Goal: Task Accomplishment & Management: Complete application form

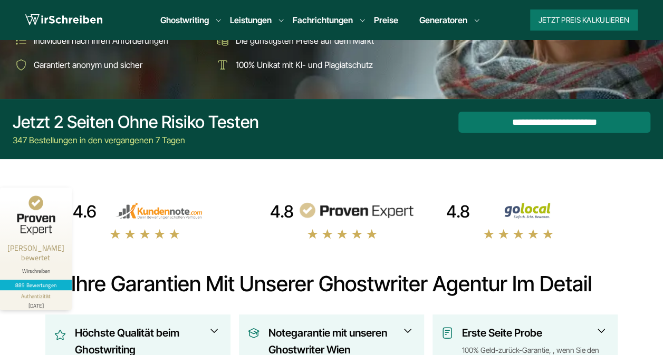
scroll to position [190, 0]
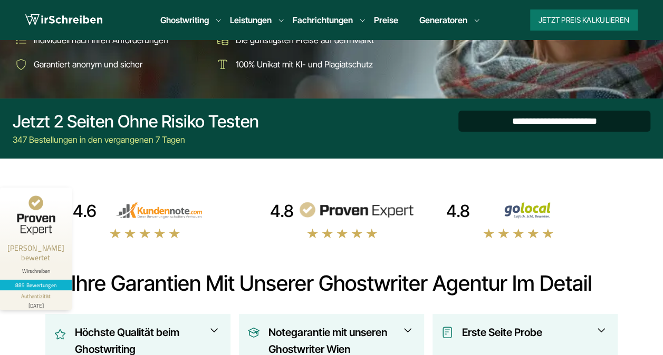
click at [570, 120] on input "**********" at bounding box center [554, 121] width 192 height 21
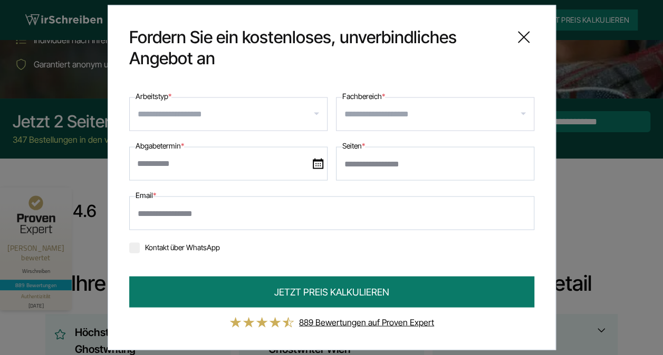
click at [267, 112] on input "Arbeitstyp *" at bounding box center [232, 114] width 189 height 17
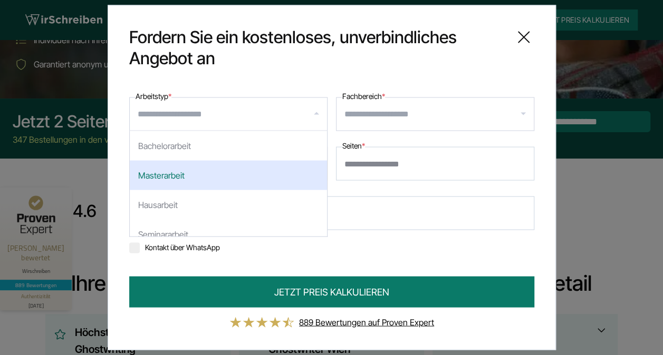
click at [244, 171] on div "Masterarbeit" at bounding box center [228, 176] width 197 height 30
select select "**"
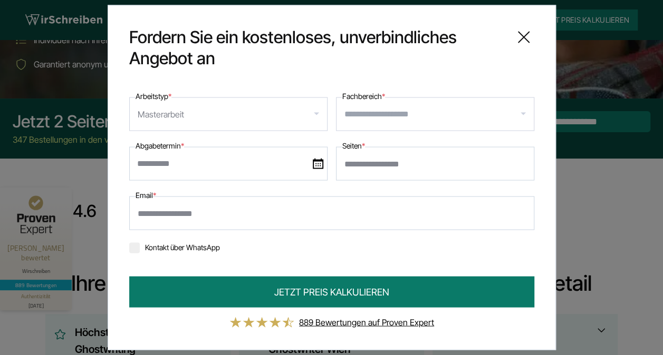
click at [413, 115] on input "Fachbereich *" at bounding box center [438, 114] width 189 height 17
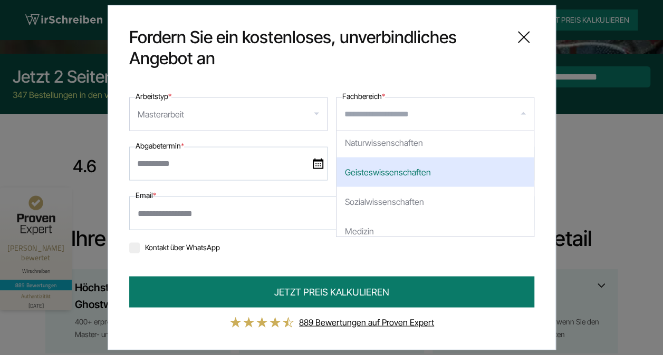
scroll to position [121, 0]
click at [412, 169] on div "Geisteswissenschaften" at bounding box center [434, 173] width 197 height 30
select select "*"
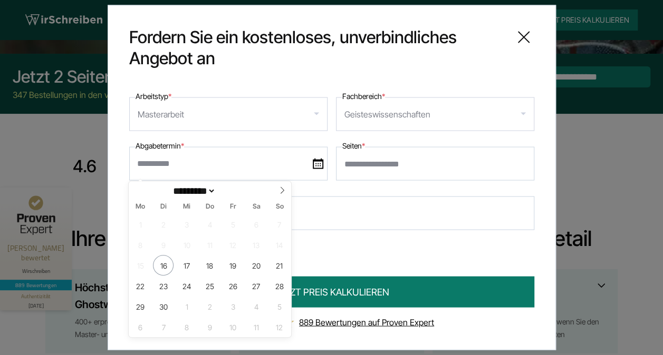
click at [238, 163] on input "text" at bounding box center [228, 164] width 198 height 34
click at [280, 192] on icon at bounding box center [281, 190] width 7 height 7
select select "*"
click at [169, 266] on span "14" at bounding box center [163, 265] width 21 height 21
type input "**********"
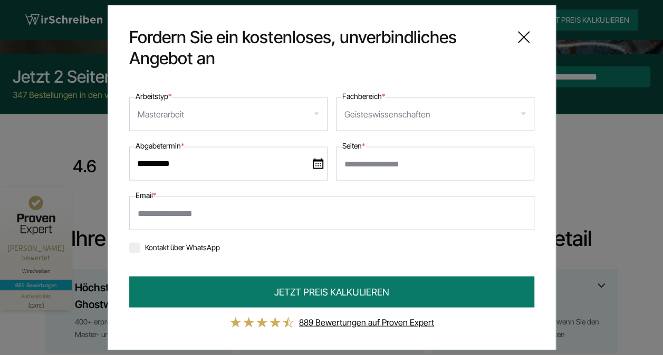
click at [383, 166] on input "Seiten *" at bounding box center [435, 164] width 198 height 34
type input "*"
click at [412, 163] on input "Seiten *" at bounding box center [435, 164] width 198 height 34
click at [351, 162] on input "Seiten *" at bounding box center [435, 164] width 198 height 34
type input "**"
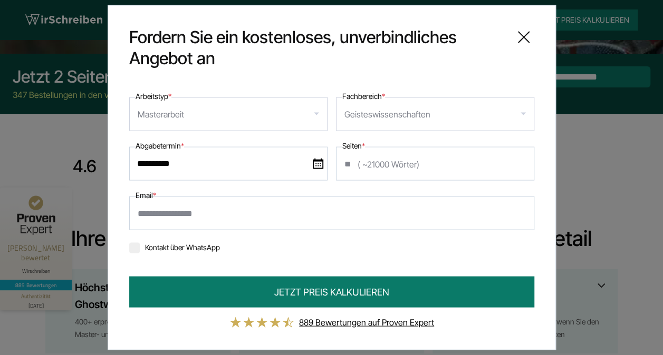
click at [301, 217] on input "Email *" at bounding box center [331, 214] width 405 height 34
type input "**********"
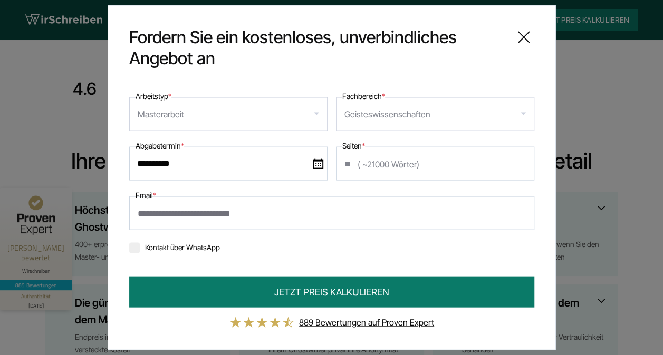
scroll to position [313, 0]
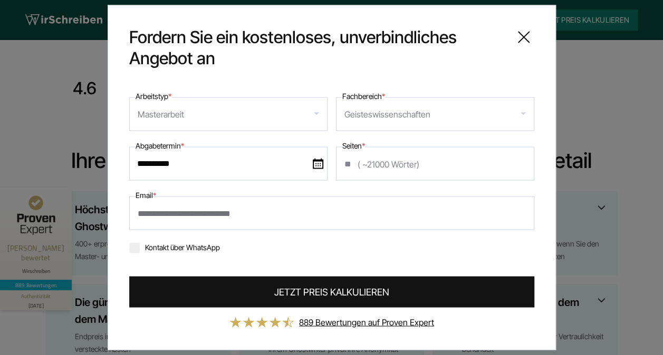
click at [352, 297] on span "JETZT PREIS KALKULIEREN" at bounding box center [331, 292] width 115 height 14
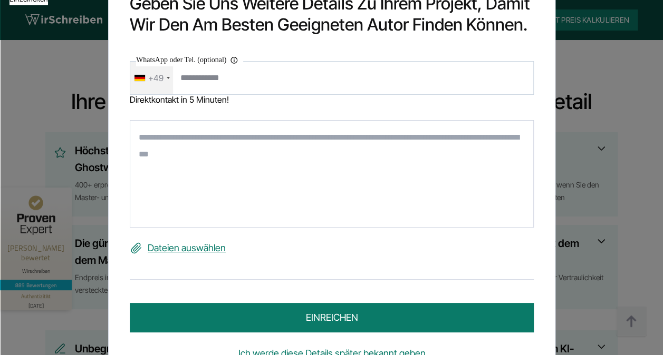
scroll to position [18, 0]
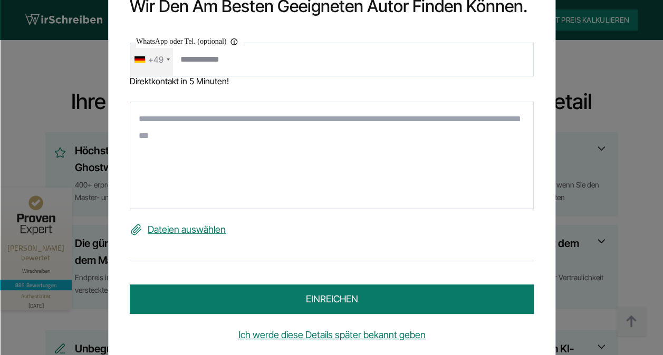
click at [629, 100] on div "Geben Sie uns weitere Details zu Ihrem Projekt, damit wir den am besten geeigne…" at bounding box center [331, 177] width 663 height 355
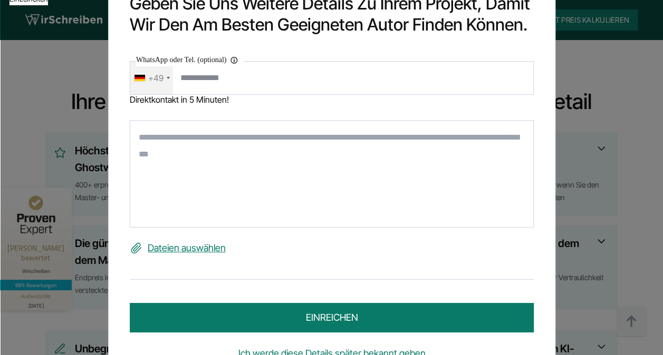
click at [83, 63] on div "Geben Sie uns weitere Details zu Ihrem Projekt, damit wir den am besten geeigne…" at bounding box center [331, 177] width 663 height 355
